Goal: Task Accomplishment & Management: Manage account settings

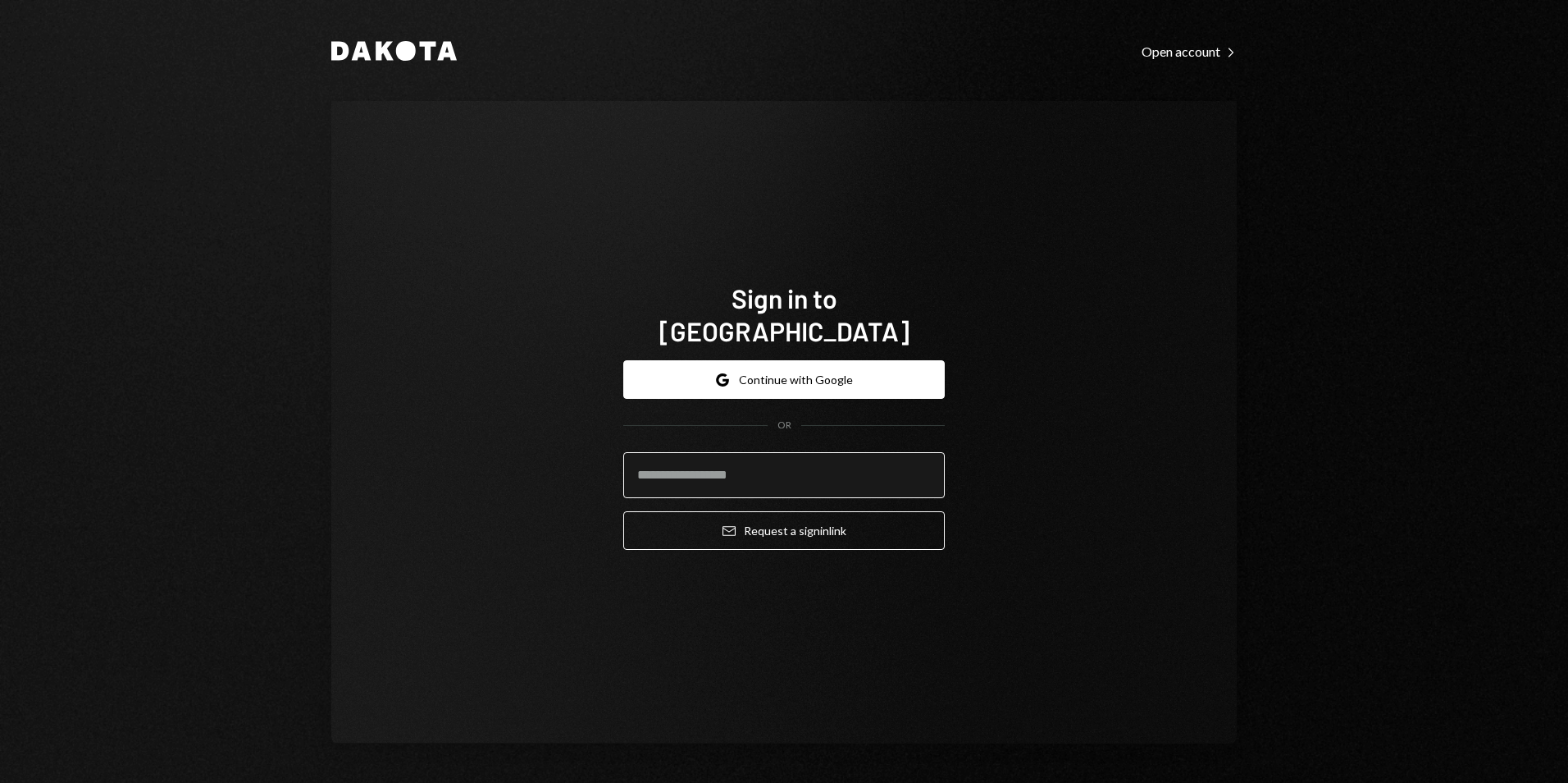
click at [742, 468] on input "email" at bounding box center [784, 475] width 322 height 46
type input "**********"
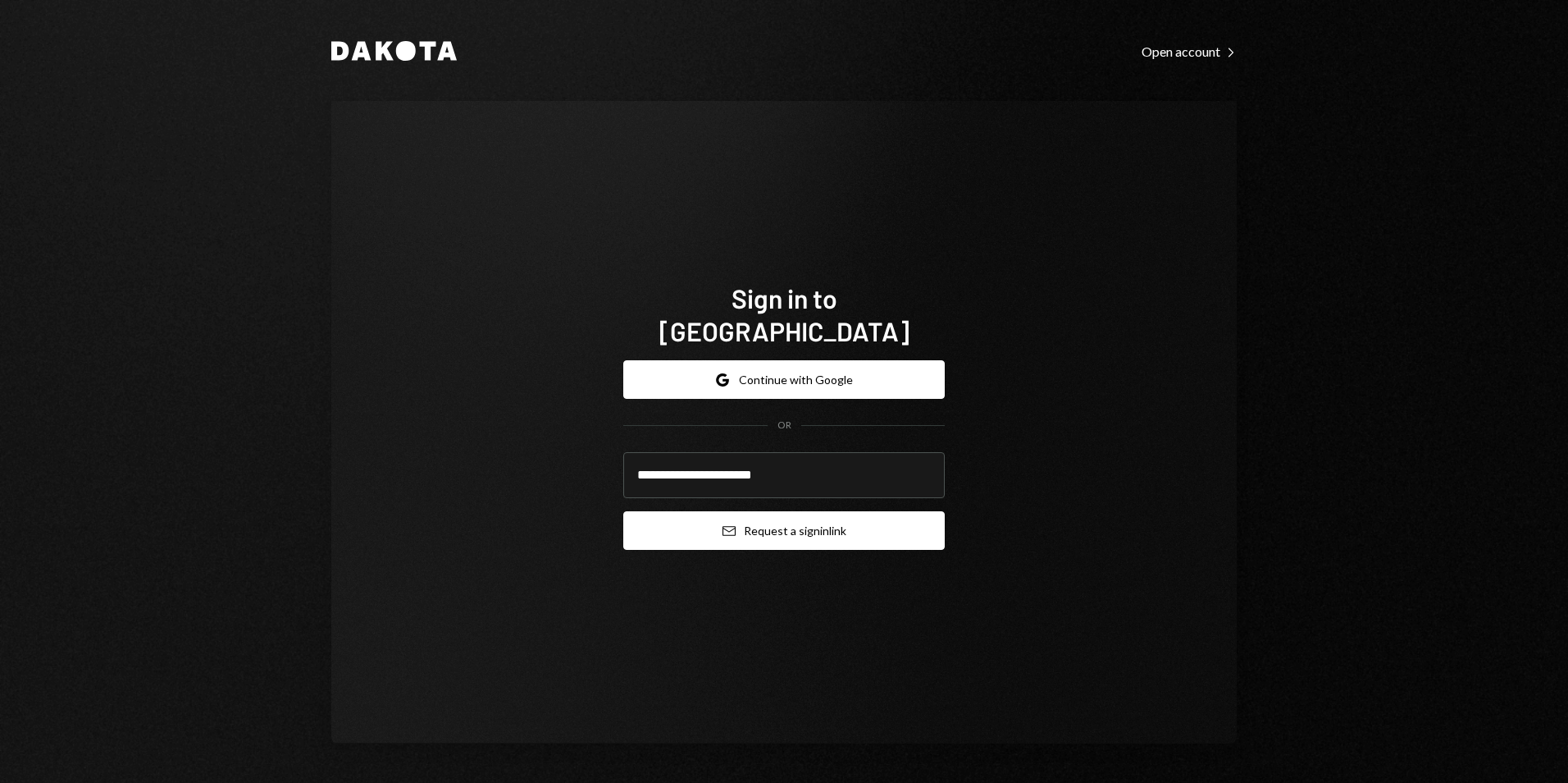
click at [779, 516] on button "Email Request a sign in link" at bounding box center [784, 530] width 322 height 39
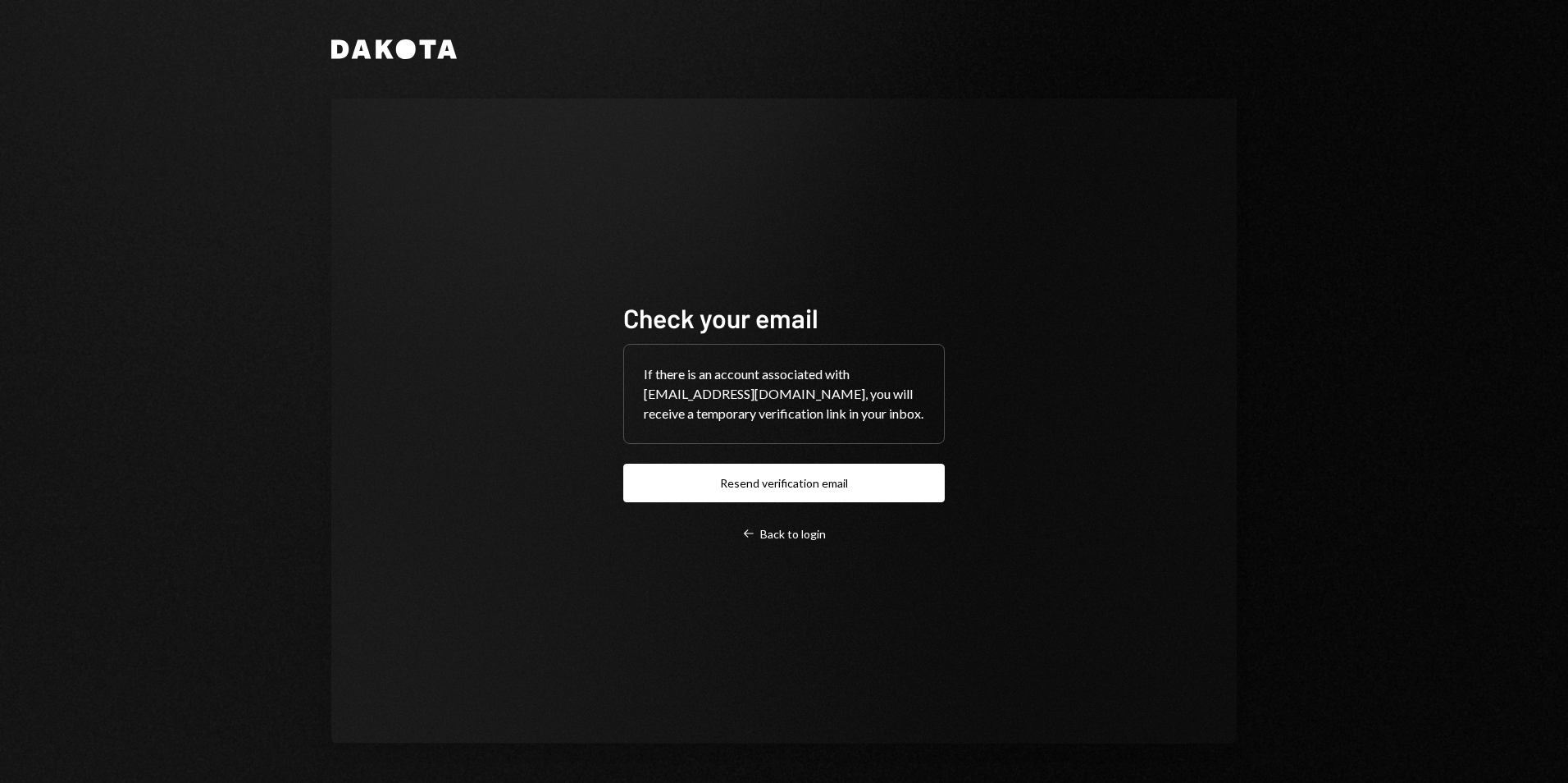
click at [484, 231] on div "Check your email If there is an account associated with desterhuysen@leeward.ky…" at bounding box center [784, 420] width 906 height 645
click at [773, 489] on button "Resend verification email" at bounding box center [784, 483] width 322 height 39
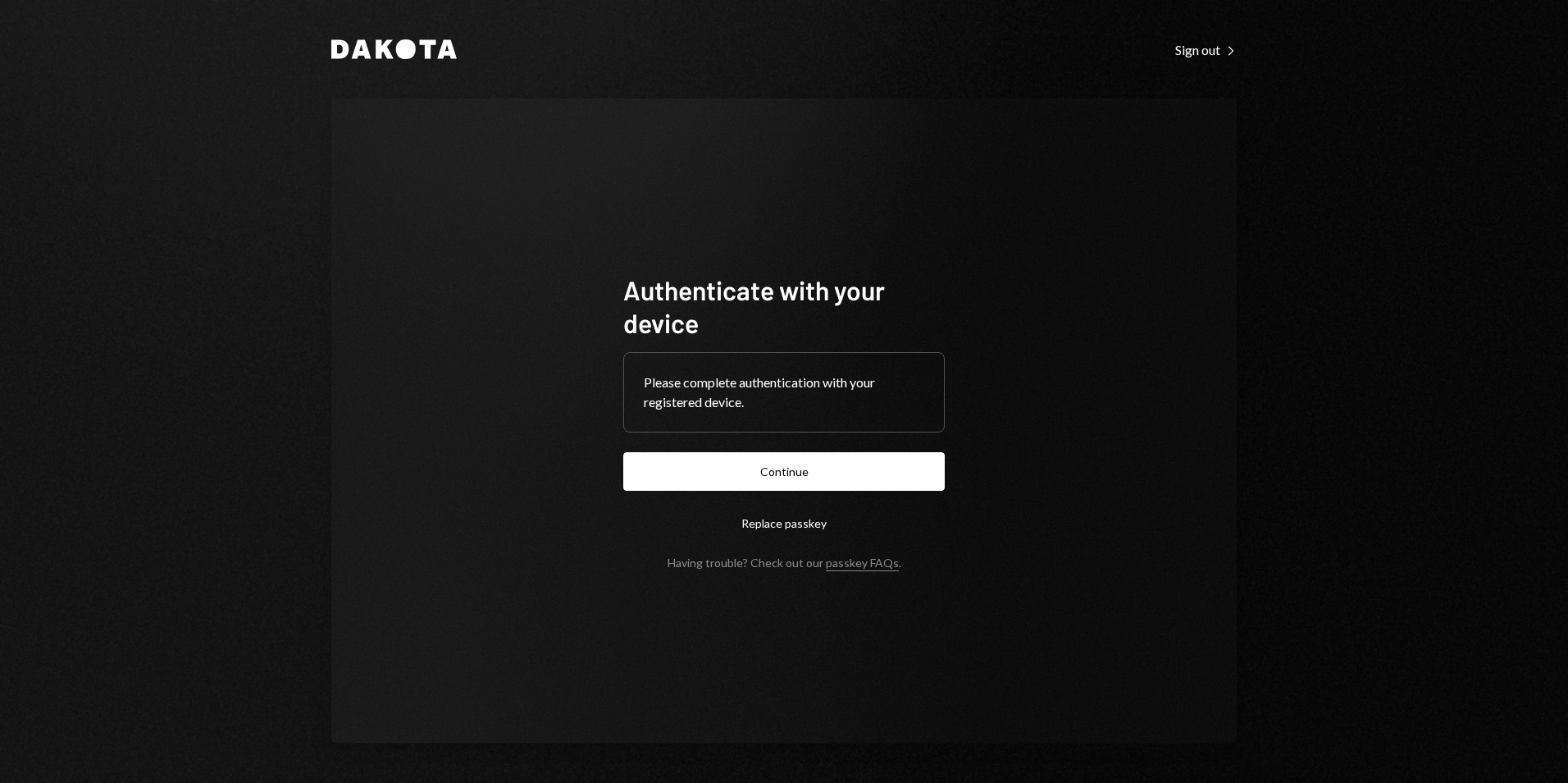
drag, startPoint x: 781, startPoint y: 460, endPoint x: 771, endPoint y: 460, distance: 10.0
click at [782, 460] on button "Continue" at bounding box center [784, 472] width 322 height 39
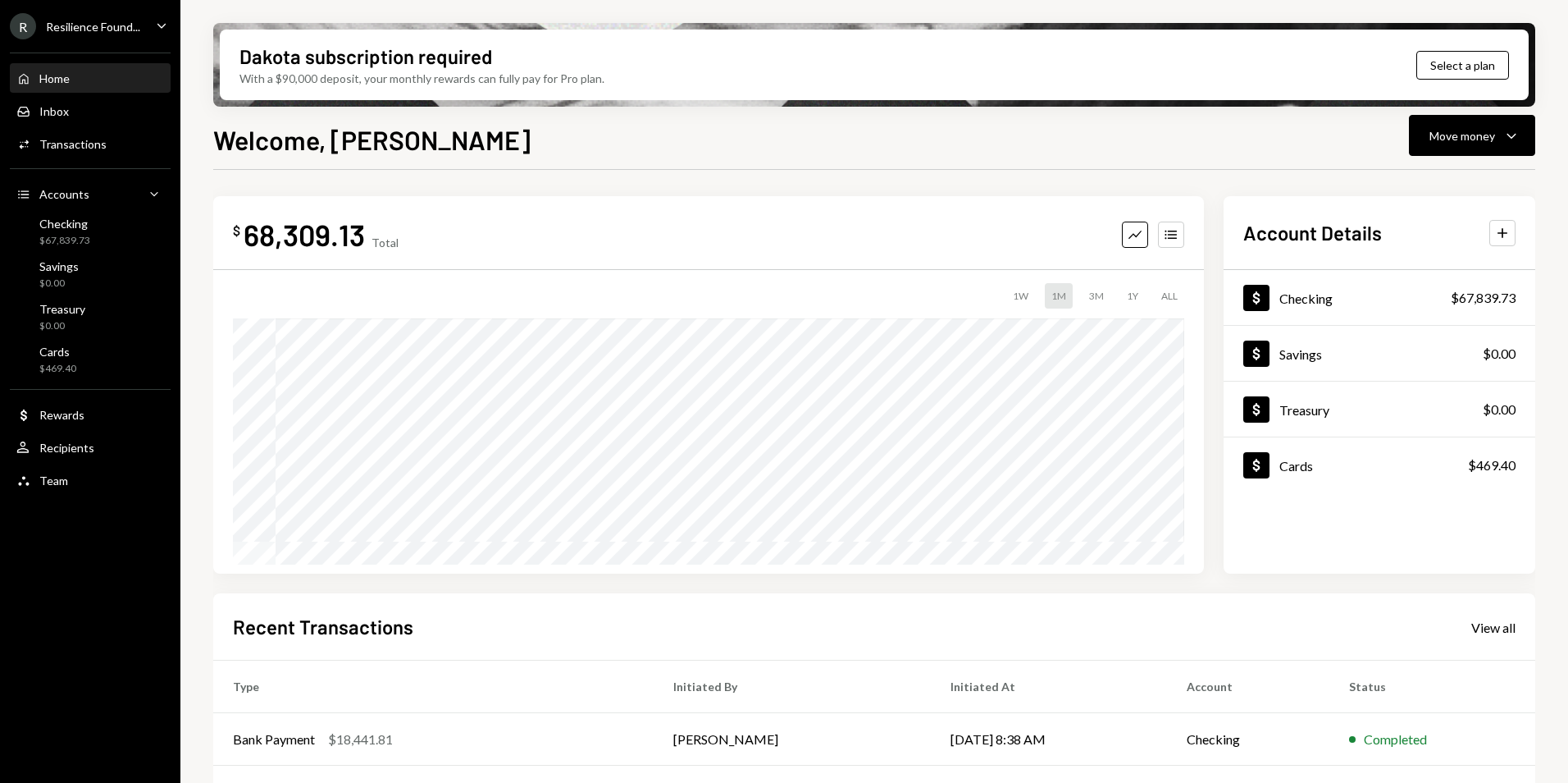
click at [108, 26] on div "Resilience Found..." at bounding box center [94, 27] width 95 height 14
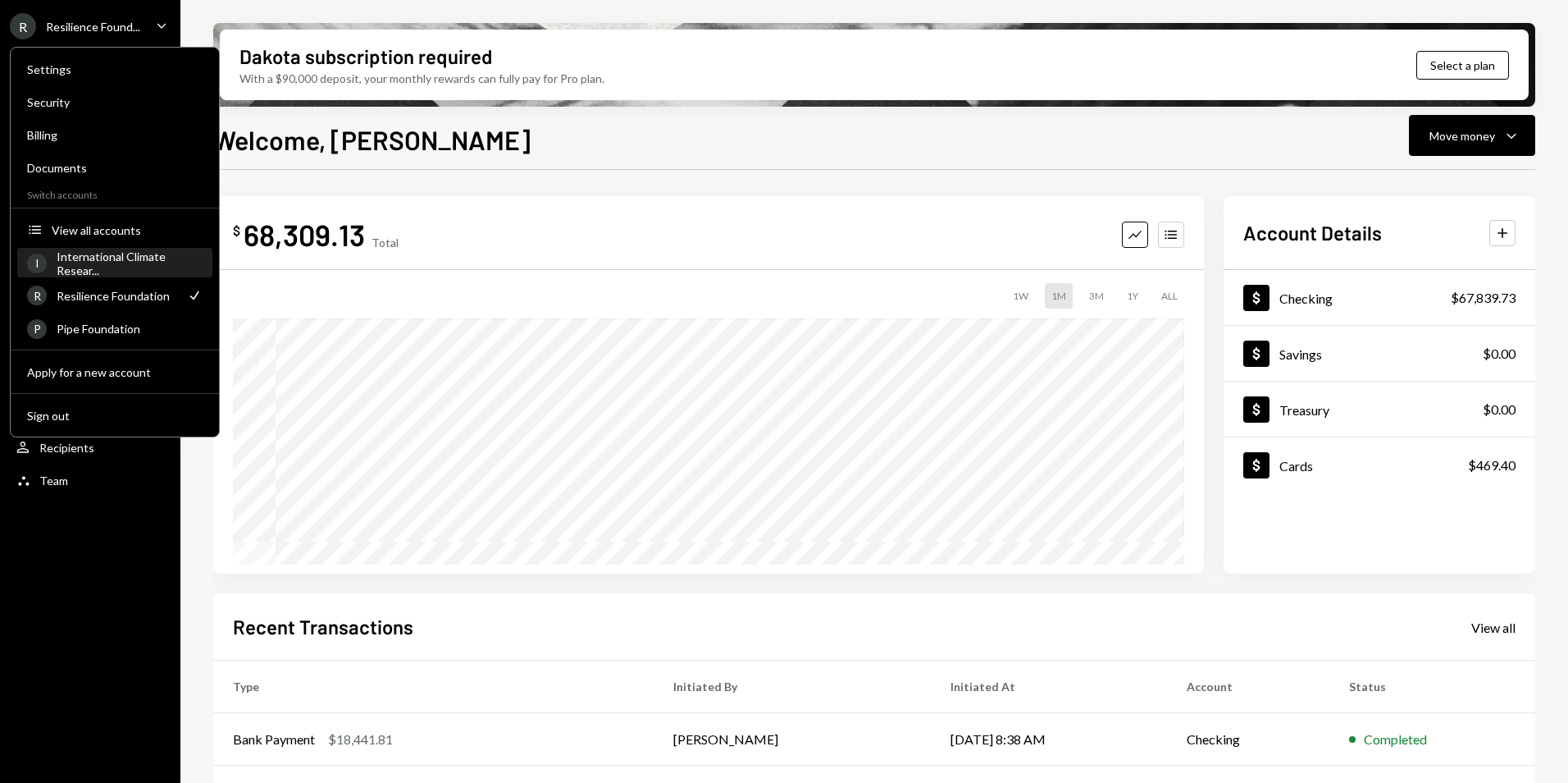
click at [95, 265] on div "International Climate Resear..." at bounding box center [130, 262] width 146 height 27
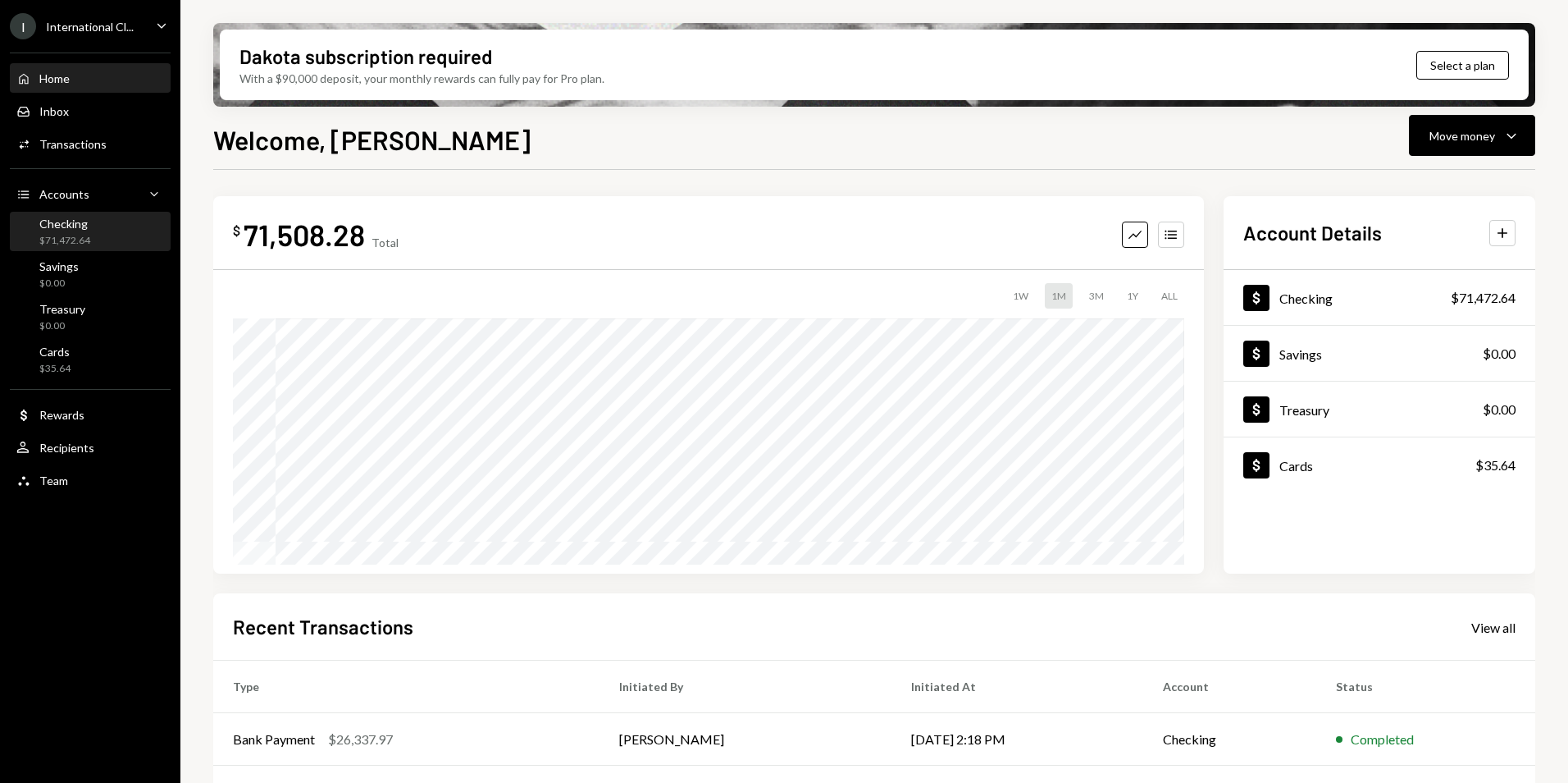
click at [78, 231] on div "Checking $71,472.64" at bounding box center [65, 232] width 51 height 31
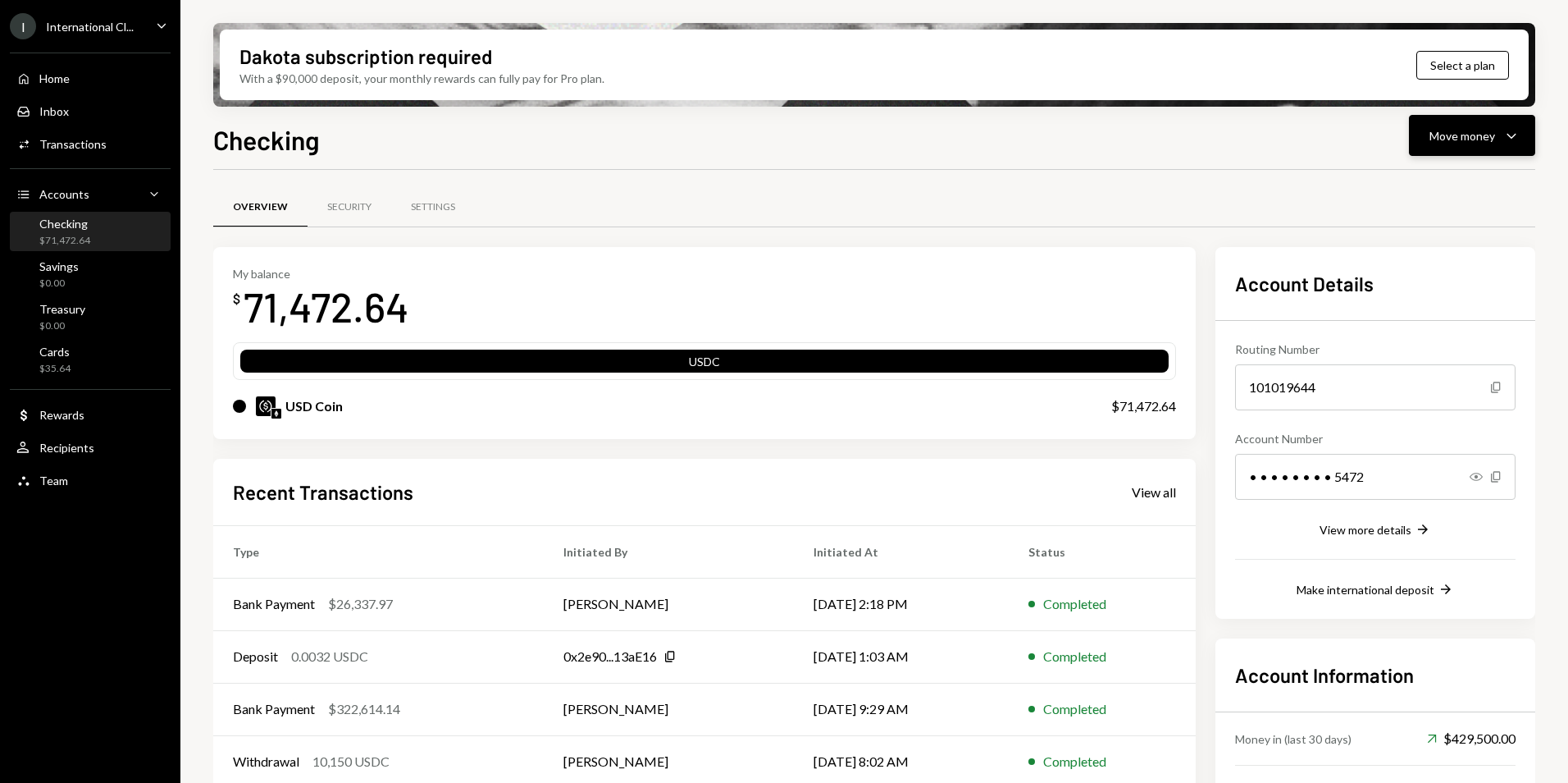
click at [1497, 148] on button "Move money Caret Down" at bounding box center [1471, 134] width 126 height 41
click at [921, 185] on div "Overview Security Settings My balance $ 71,472.64 USDC USD Coin $71,472.64 Rece…" at bounding box center [873, 540] width 1322 height 741
click at [1382, 533] on div "View more details" at bounding box center [1365, 529] width 92 height 14
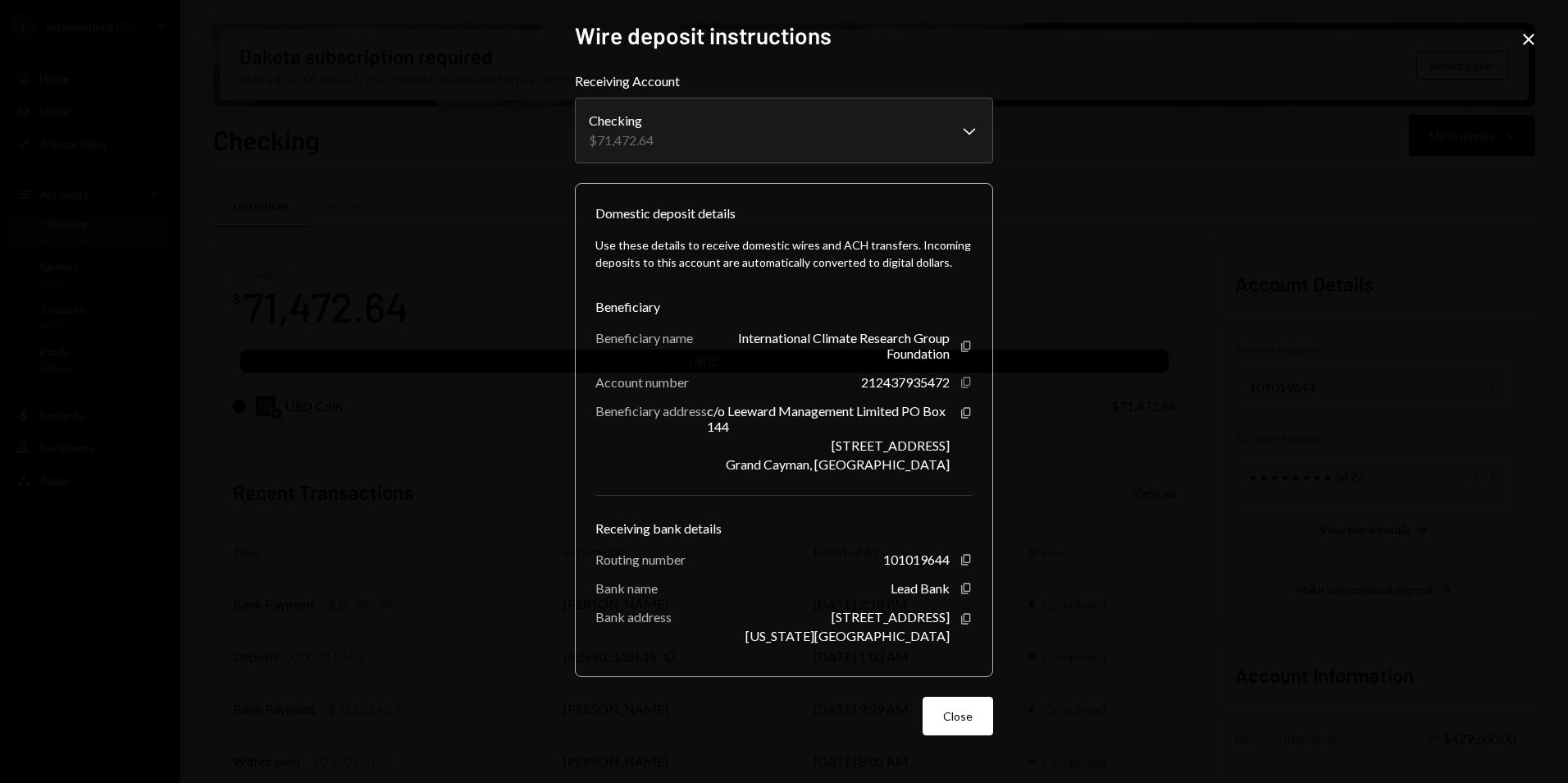
click at [960, 384] on icon "Copy" at bounding box center [966, 383] width 13 height 13
drag, startPoint x: 966, startPoint y: 347, endPoint x: 311, endPoint y: 391, distance: 656.5
click at [966, 347] on icon "Copy" at bounding box center [966, 347] width 13 height 13
click at [962, 727] on button "Close" at bounding box center [958, 716] width 71 height 39
